Goal: Transaction & Acquisition: Purchase product/service

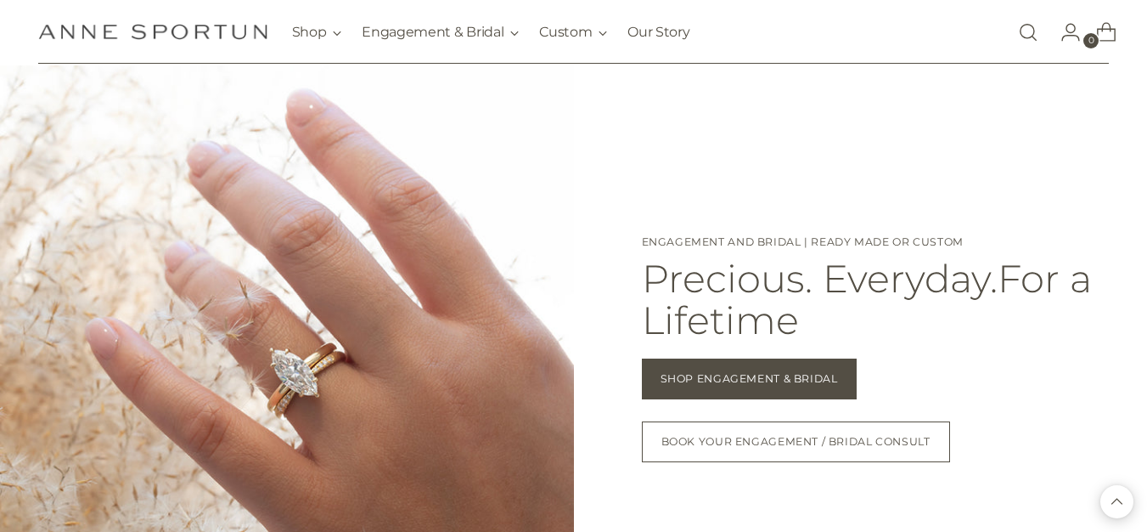
scroll to position [1189, 0]
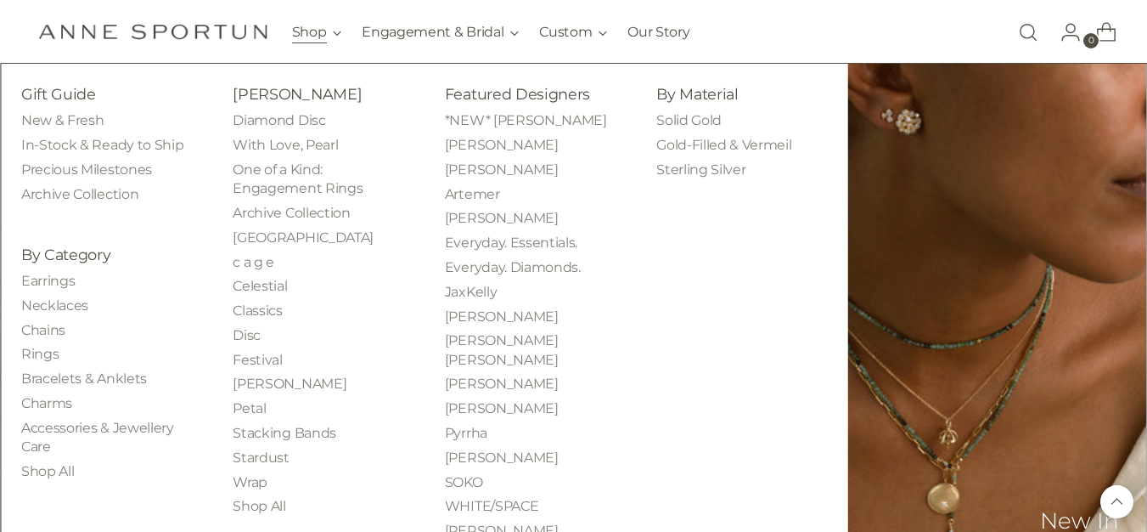
click at [322, 35] on button "Shop" at bounding box center [317, 32] width 50 height 37
click at [85, 126] on link "New & Fresh" at bounding box center [62, 120] width 82 height 16
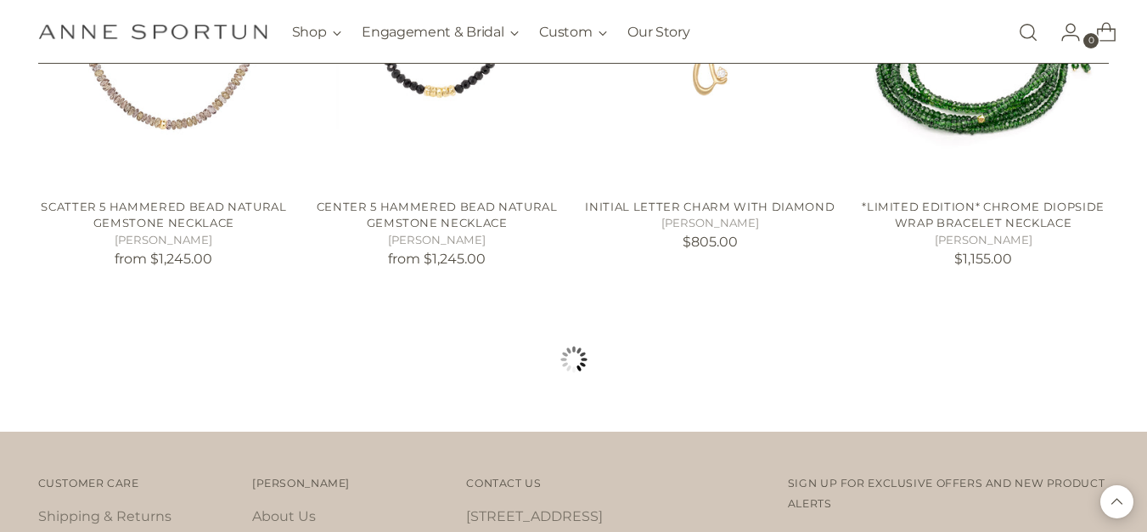
scroll to position [1745, 0]
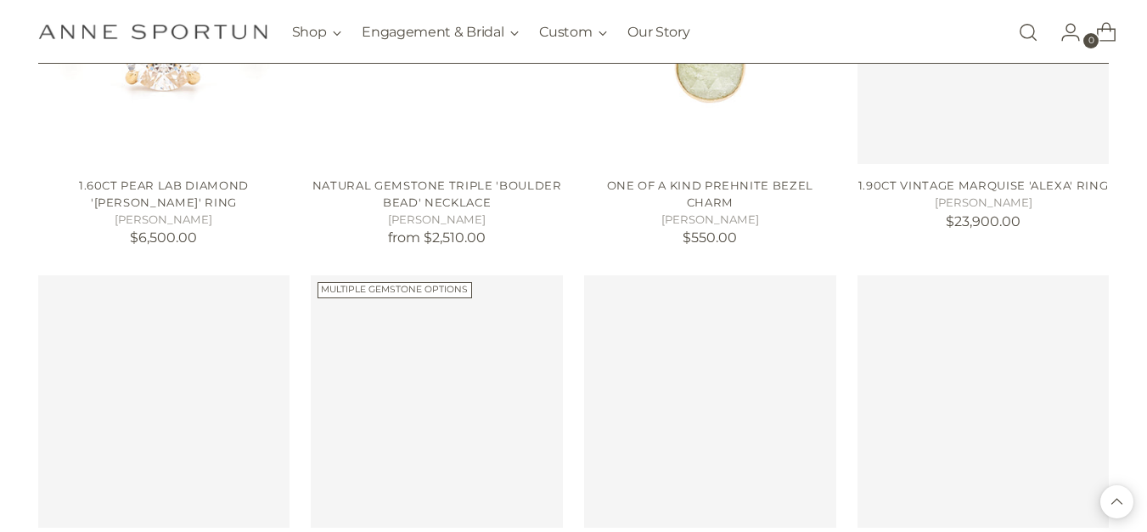
scroll to position [4042, 0]
